Goal: Information Seeking & Learning: Learn about a topic

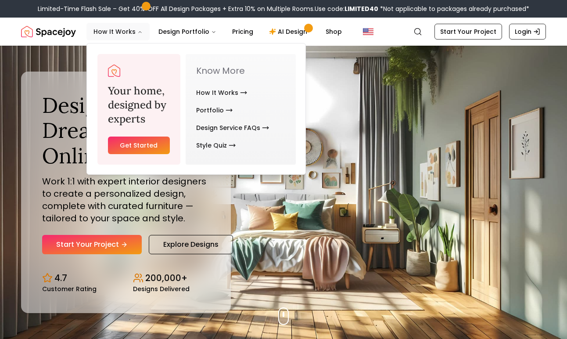
click at [137, 33] on icon "Main" at bounding box center [139, 31] width 5 height 5
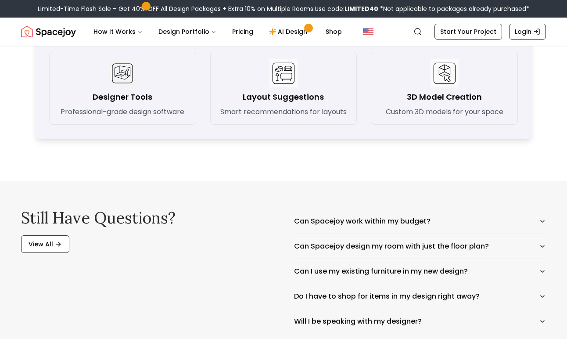
scroll to position [1299, 0]
click at [379, 226] on button "Can Spacejoy work within my budget?" at bounding box center [420, 221] width 252 height 25
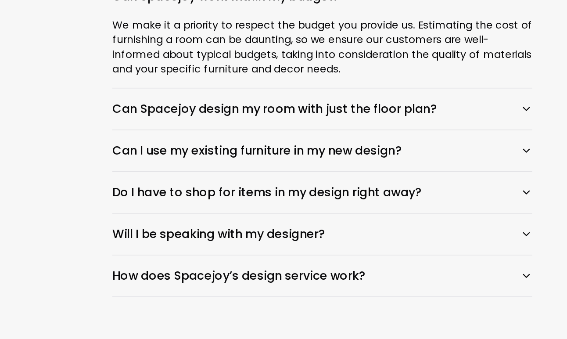
scroll to position [1395, 0]
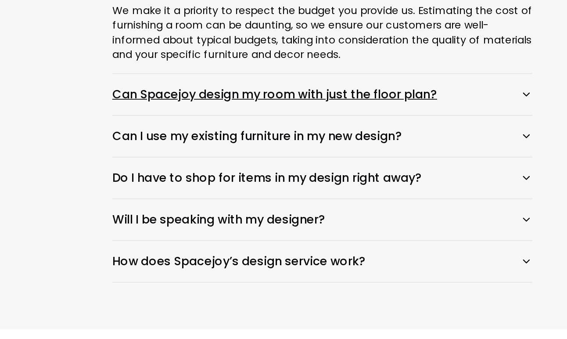
click at [294, 180] on button "Can Spacejoy design my room with just the floor plan?" at bounding box center [420, 192] width 252 height 25
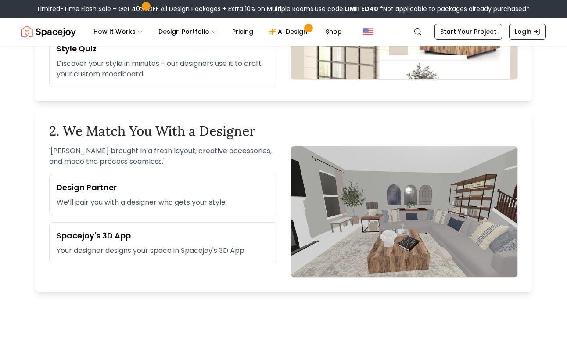
scroll to position [234, 0]
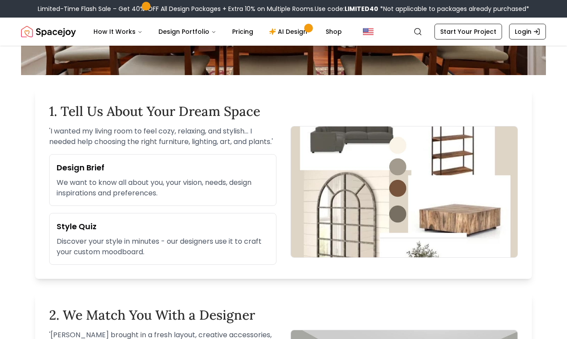
click at [375, 0] on div "Limited-Time Flash Sale – Get 40% OFF All Design Packages + Extra 10% on Multip…" at bounding box center [283, 9] width 567 height 18
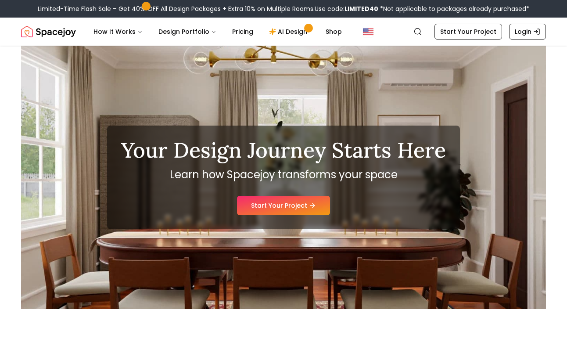
scroll to position [0, 0]
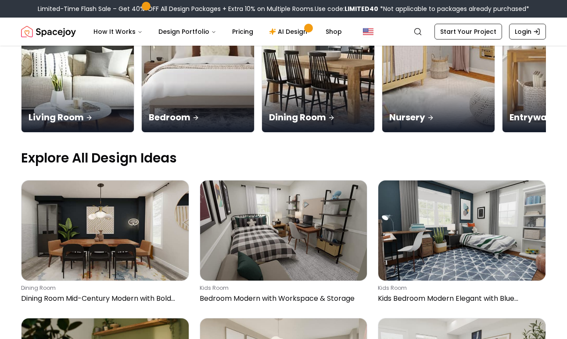
scroll to position [204, 0]
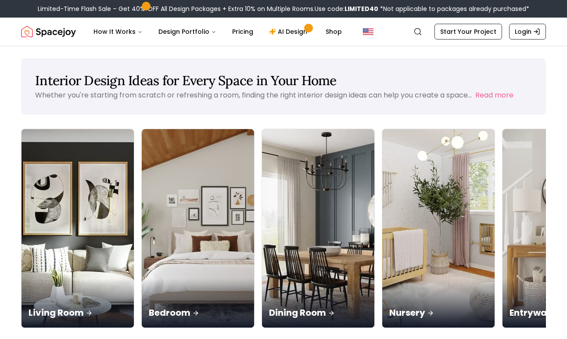
scroll to position [1, 0]
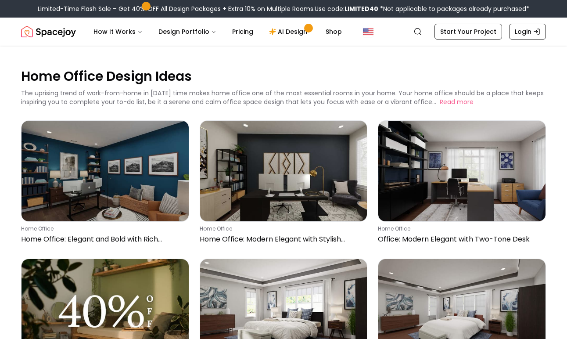
click at [539, 79] on p "Home Office Design Ideas" at bounding box center [283, 76] width 525 height 18
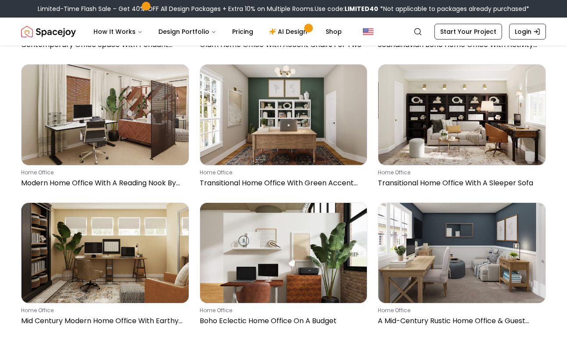
scroll to position [1511, 0]
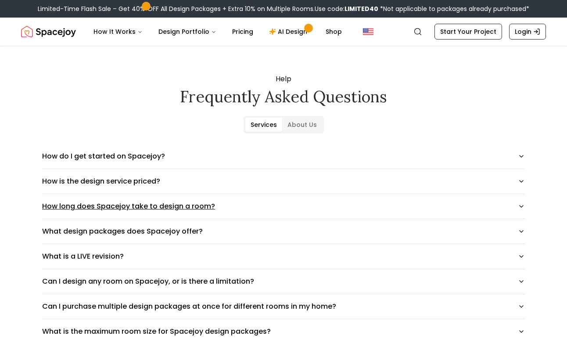
click at [288, 205] on button "How long does Spacejoy take to design a room?" at bounding box center [283, 206] width 483 height 25
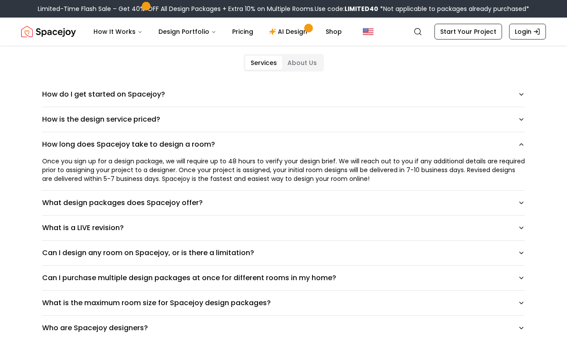
scroll to position [74, 0]
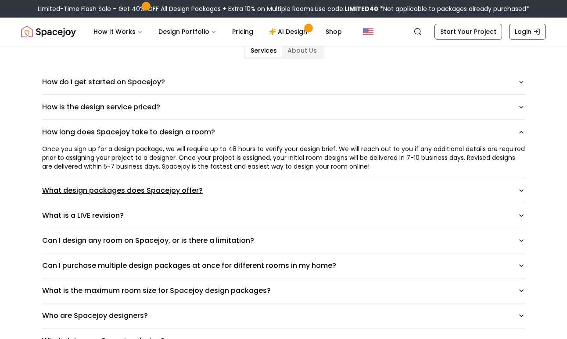
click at [289, 196] on button "What design packages does Spacejoy offer?" at bounding box center [283, 190] width 483 height 25
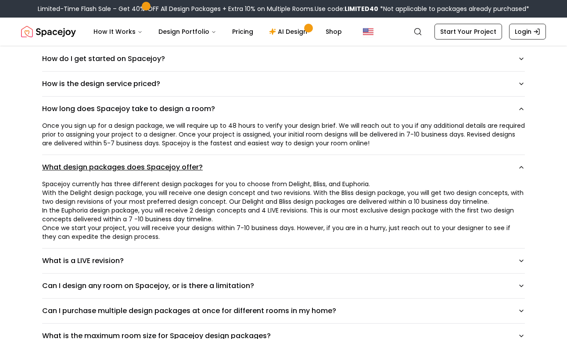
scroll to position [103, 0]
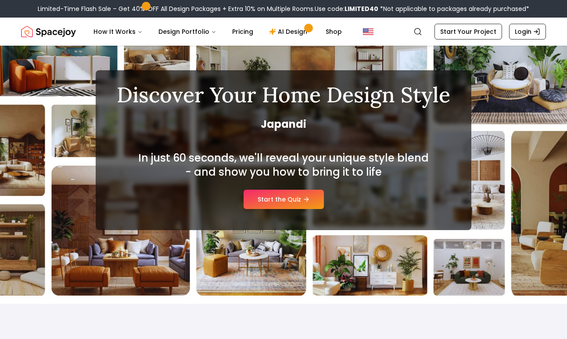
scroll to position [50, 0]
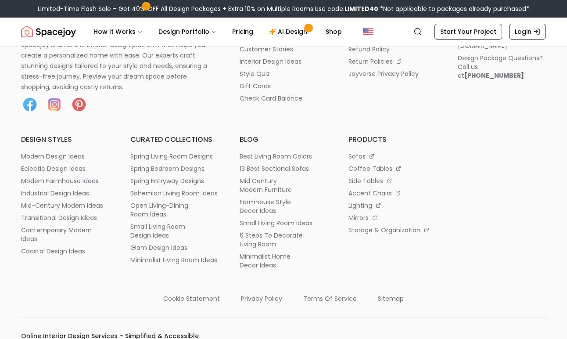
scroll to position [316, 0]
